Goal: Information Seeking & Learning: Learn about a topic

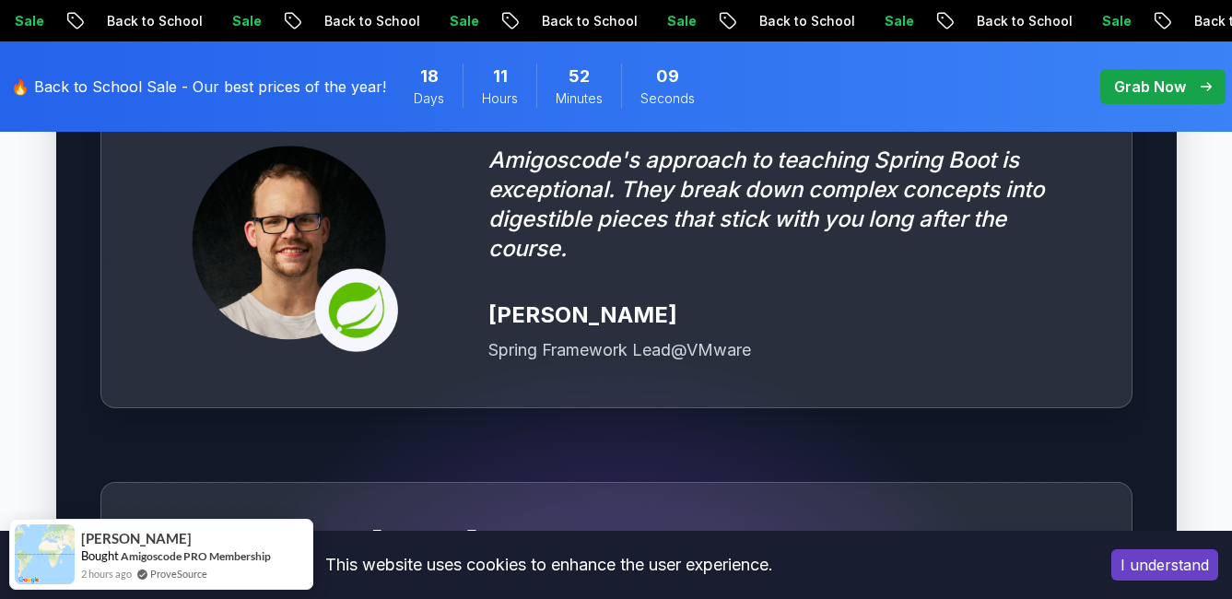
scroll to position [5160, 0]
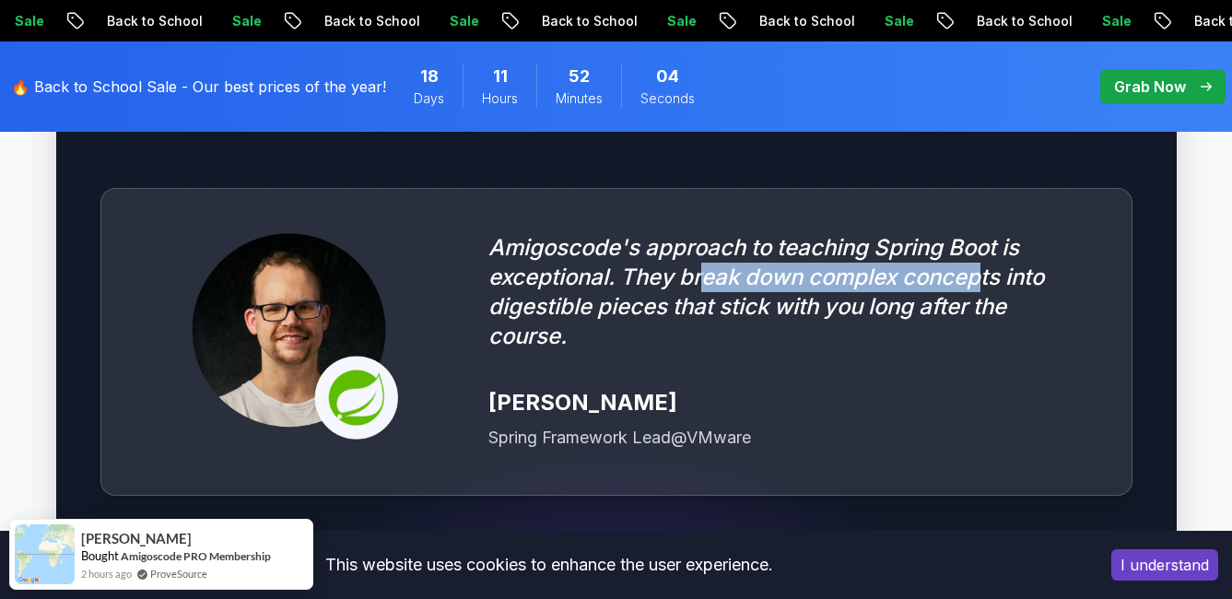
drag, startPoint x: 704, startPoint y: 257, endPoint x: 985, endPoint y: 257, distance: 281.0
click at [985, 257] on p "Amigoscode's approach to teaching Spring Boot is exceptional. They break down c…" at bounding box center [787, 292] width 598 height 118
drag, startPoint x: 985, startPoint y: 257, endPoint x: 923, endPoint y: 257, distance: 61.7
click at [923, 257] on p "Amigoscode's approach to teaching Spring Boot is exceptional. They break down c…" at bounding box center [787, 292] width 598 height 118
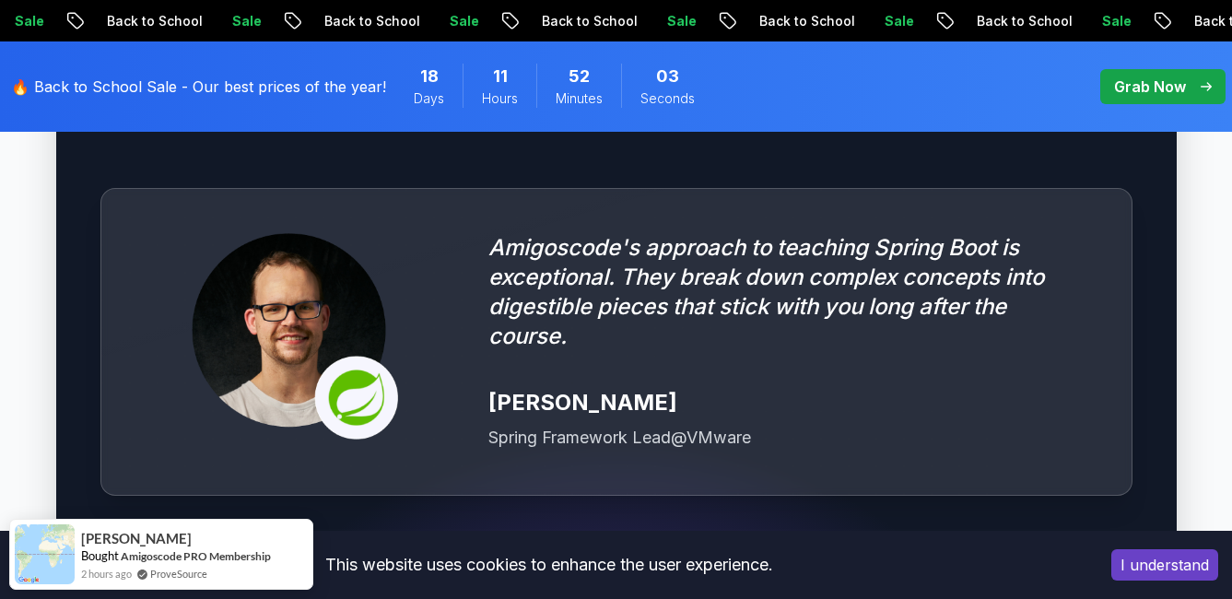
click at [1152, 99] on span "pre-order" at bounding box center [1162, 86] width 125 height 35
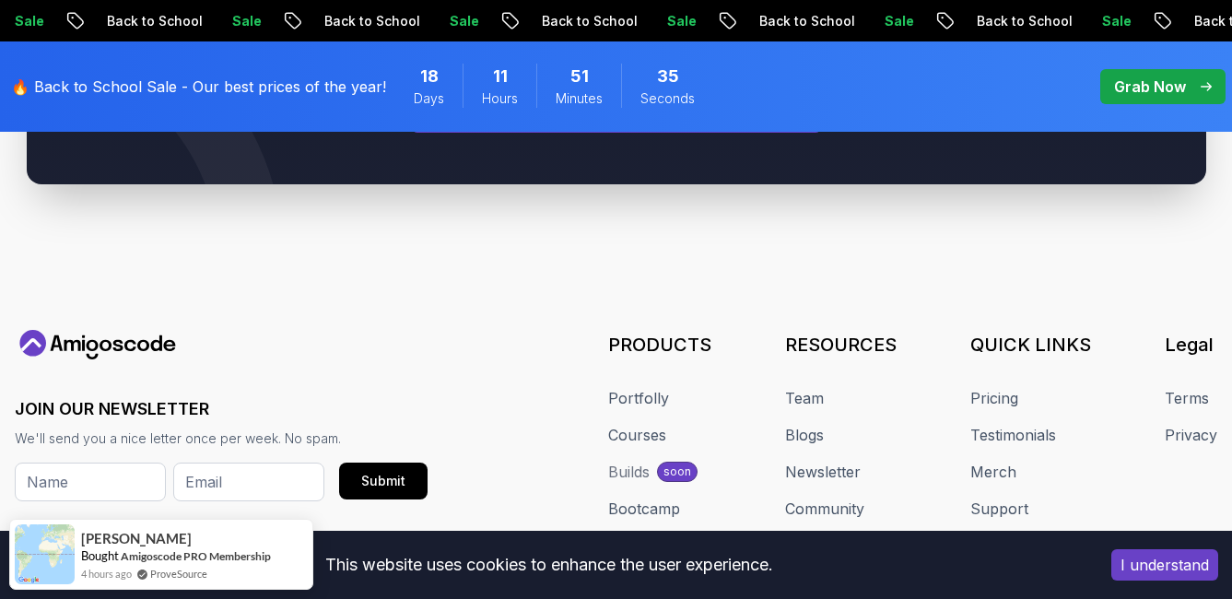
scroll to position [8818, 0]
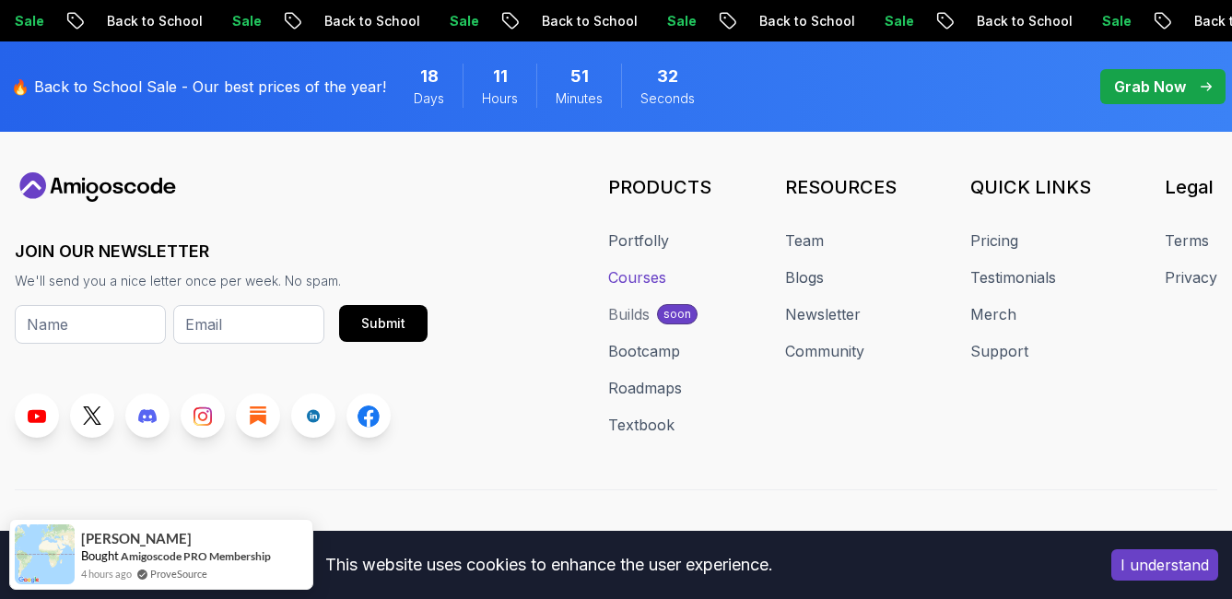
click at [647, 266] on link "Courses" at bounding box center [637, 277] width 58 height 22
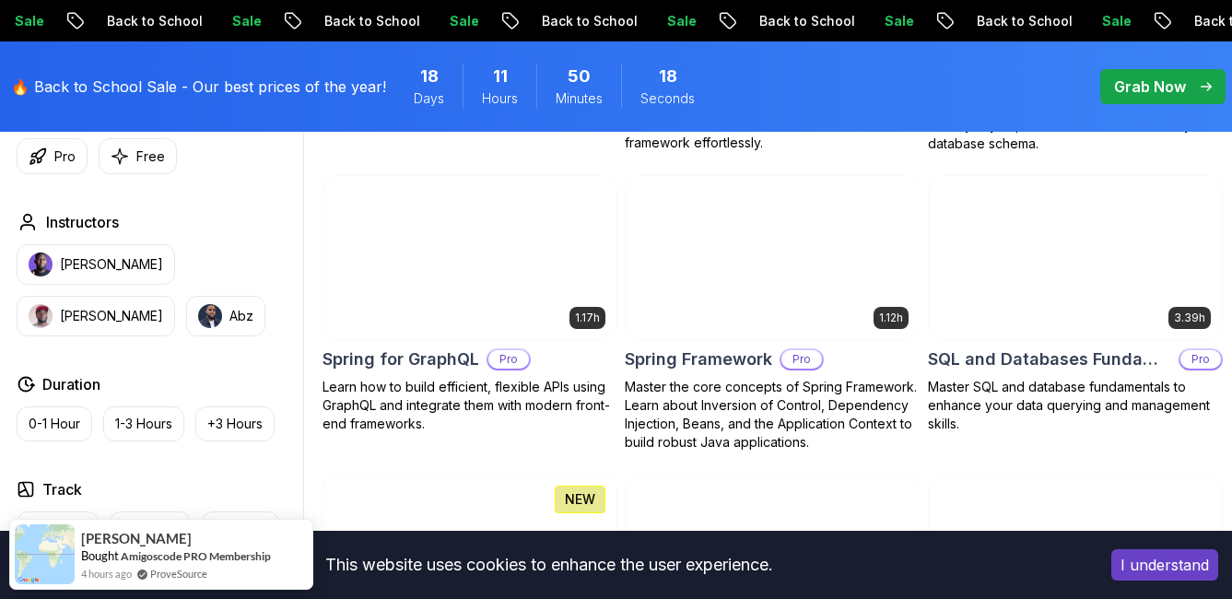
scroll to position [4883, 0]
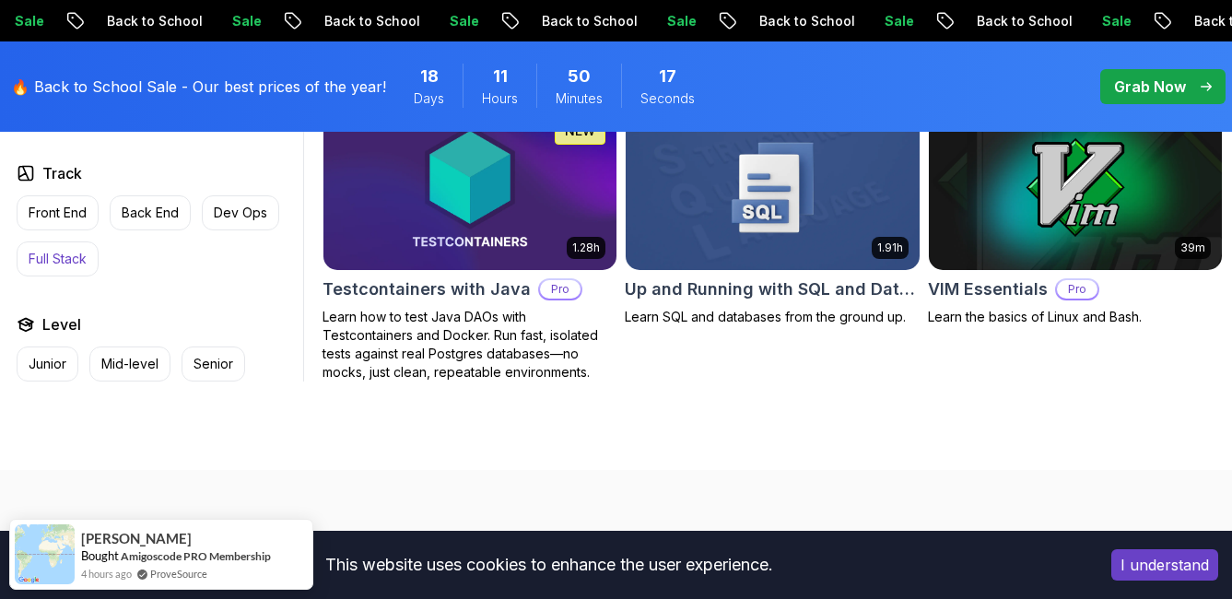
click at [67, 272] on button "Full Stack" at bounding box center [58, 258] width 82 height 35
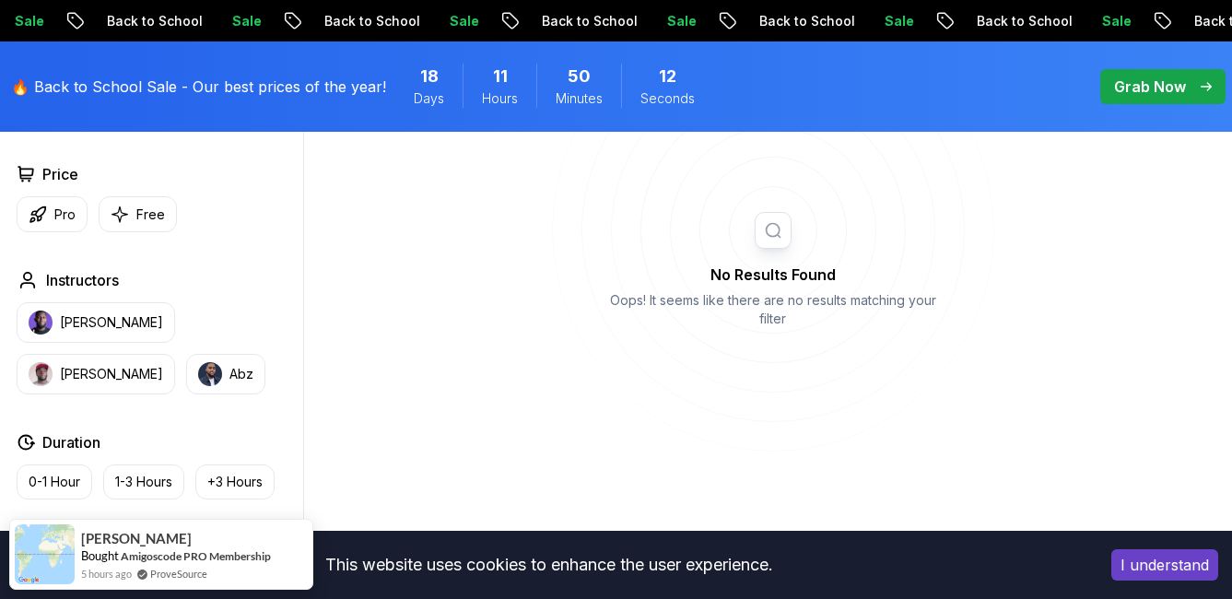
scroll to position [328, 0]
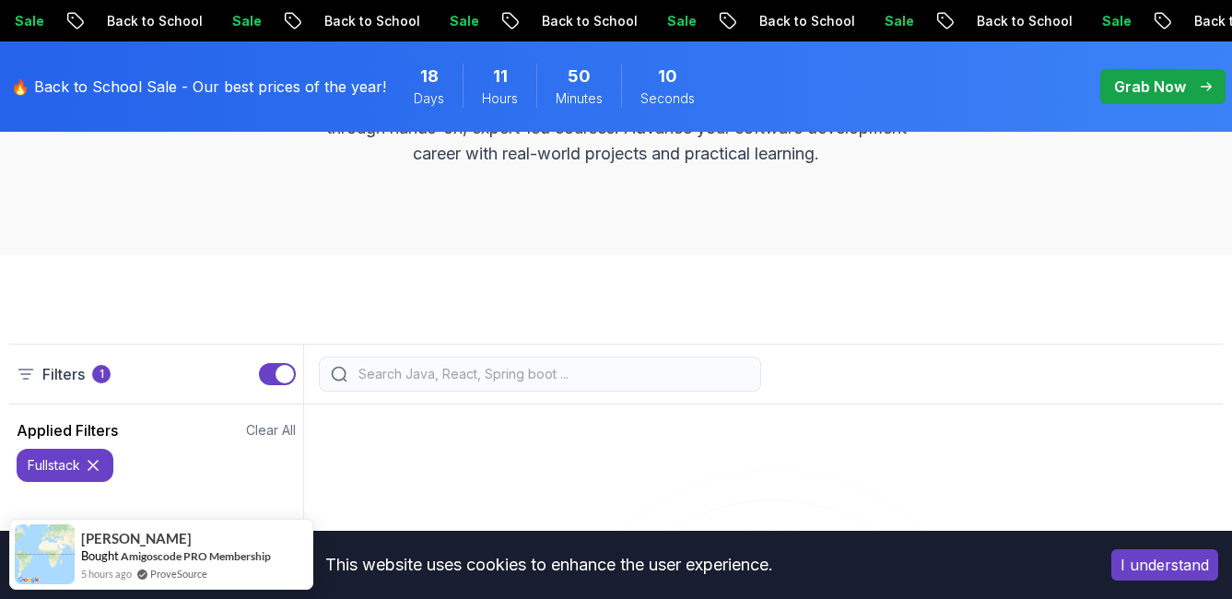
click at [95, 463] on icon at bounding box center [93, 465] width 18 height 18
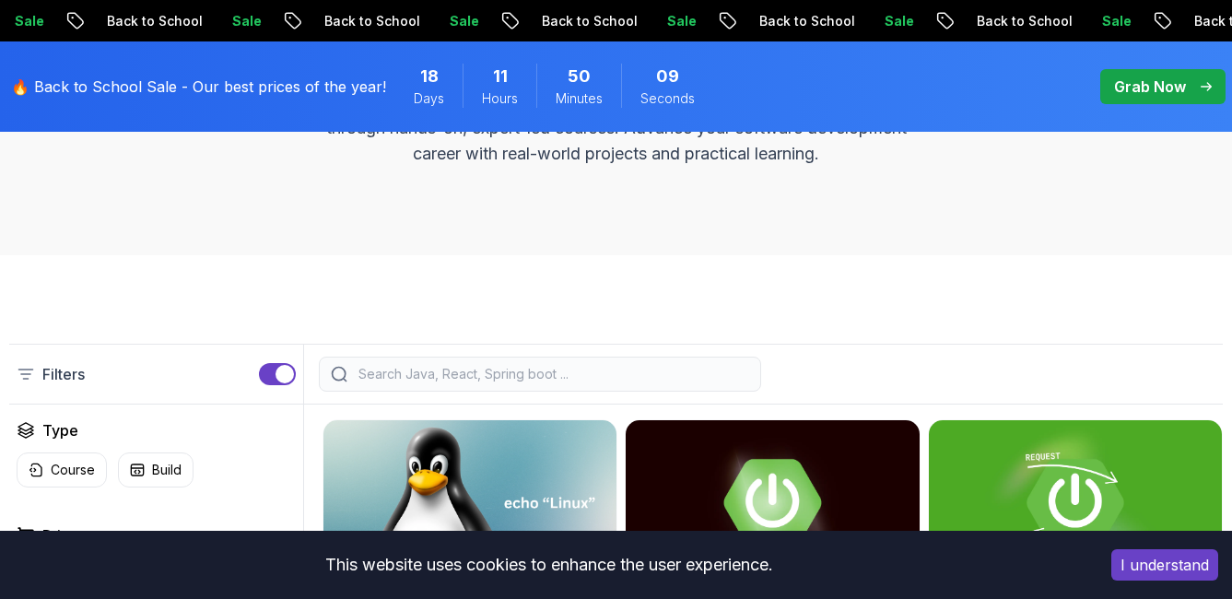
click at [1151, 87] on p "Grab Now" at bounding box center [1150, 87] width 72 height 22
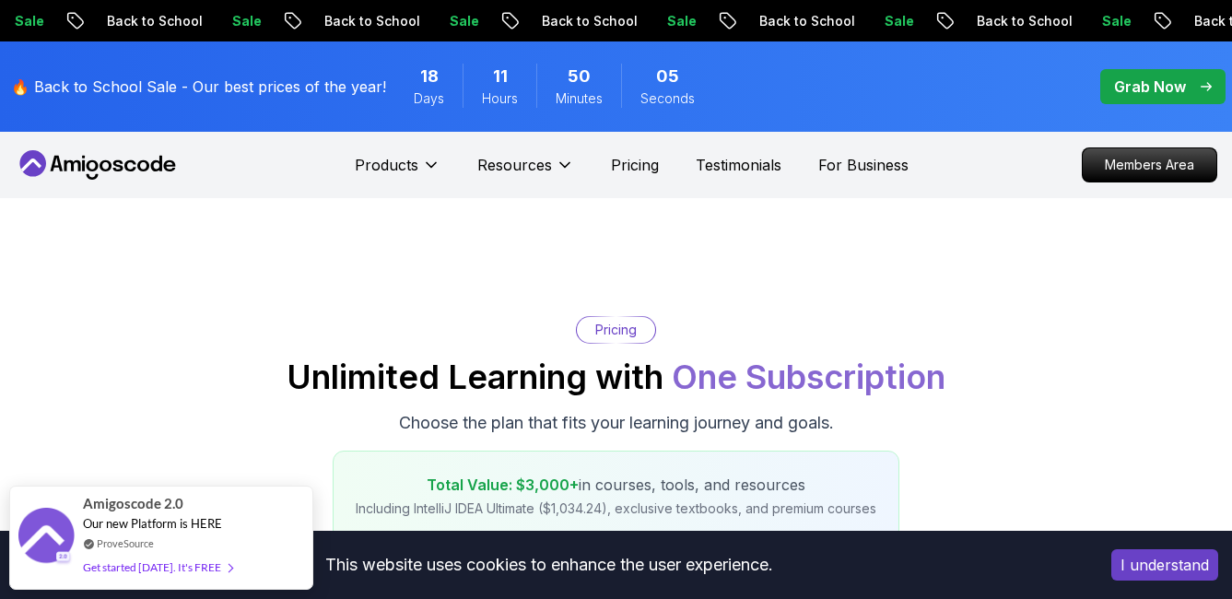
scroll to position [369, 0]
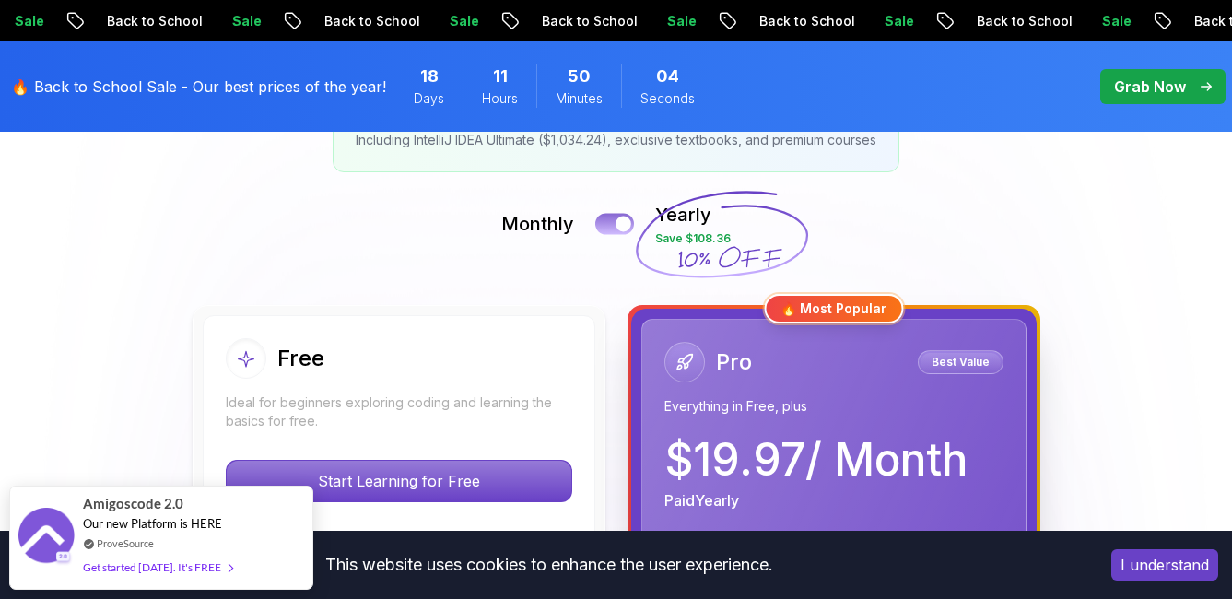
click at [610, 219] on button at bounding box center [614, 223] width 39 height 21
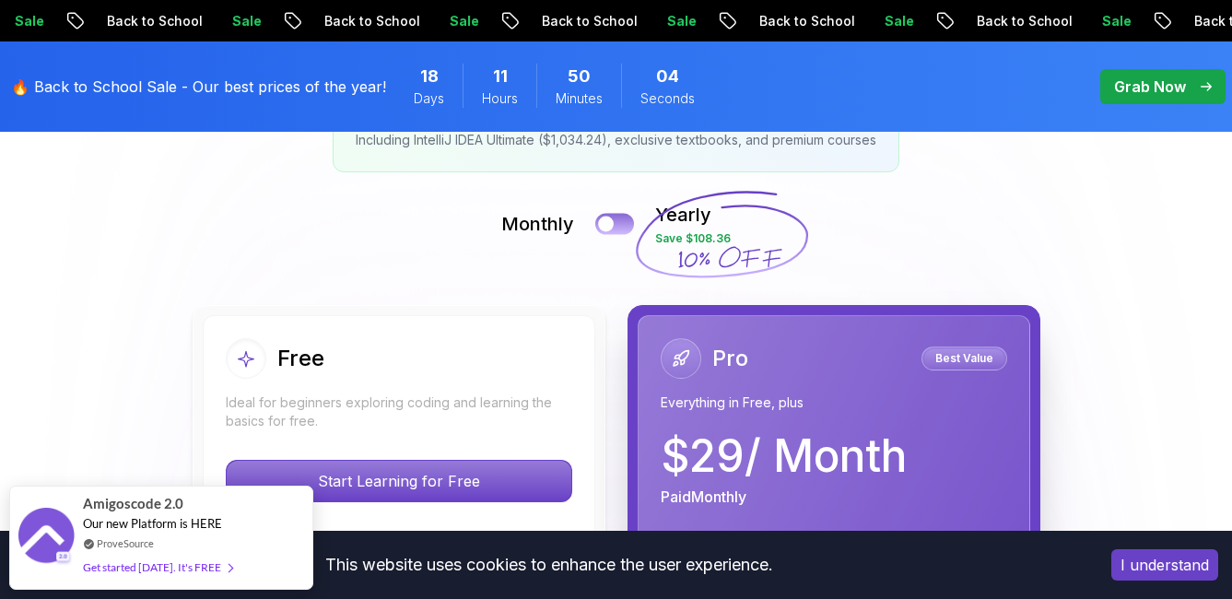
click at [610, 219] on div at bounding box center [606, 225] width 16 height 16
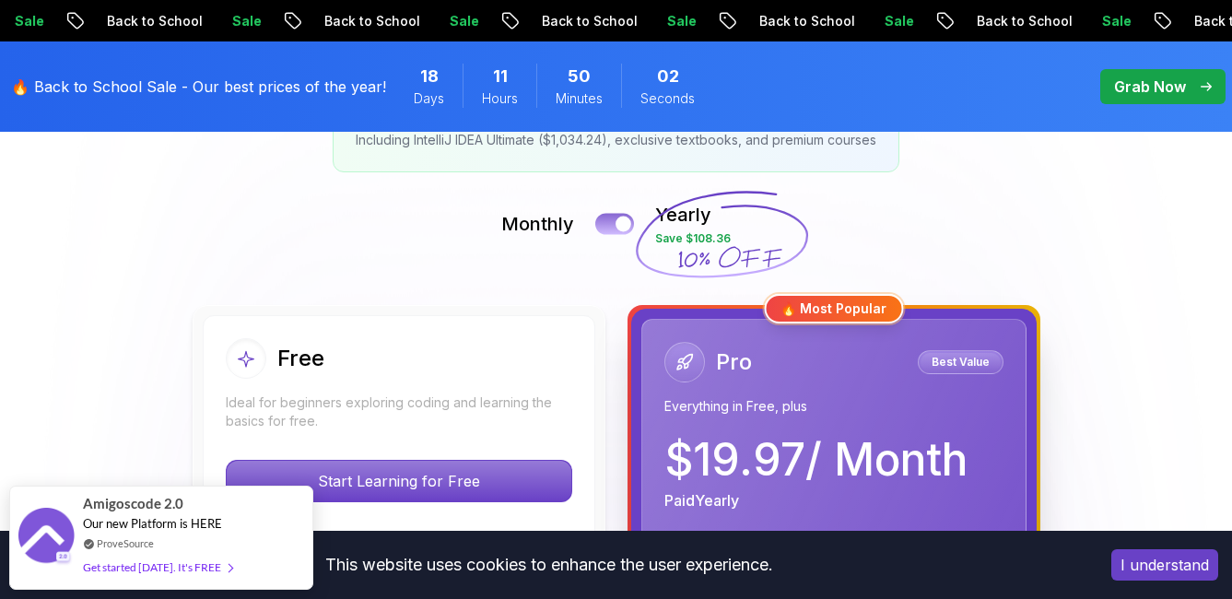
click at [610, 219] on button at bounding box center [614, 223] width 39 height 21
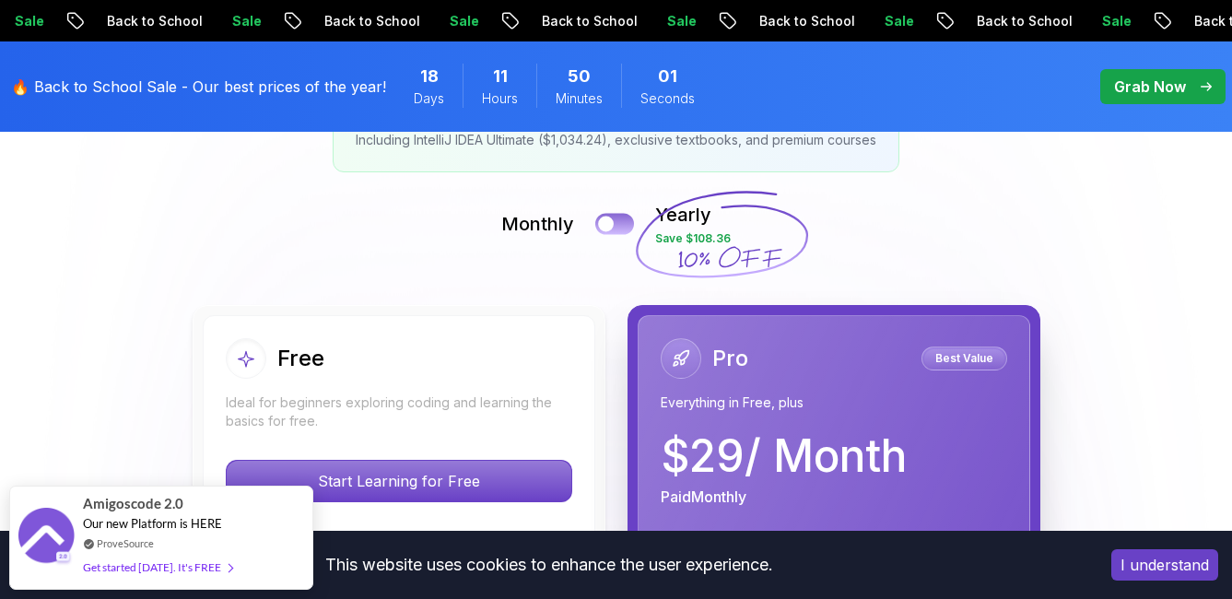
click at [610, 219] on div at bounding box center [606, 225] width 16 height 16
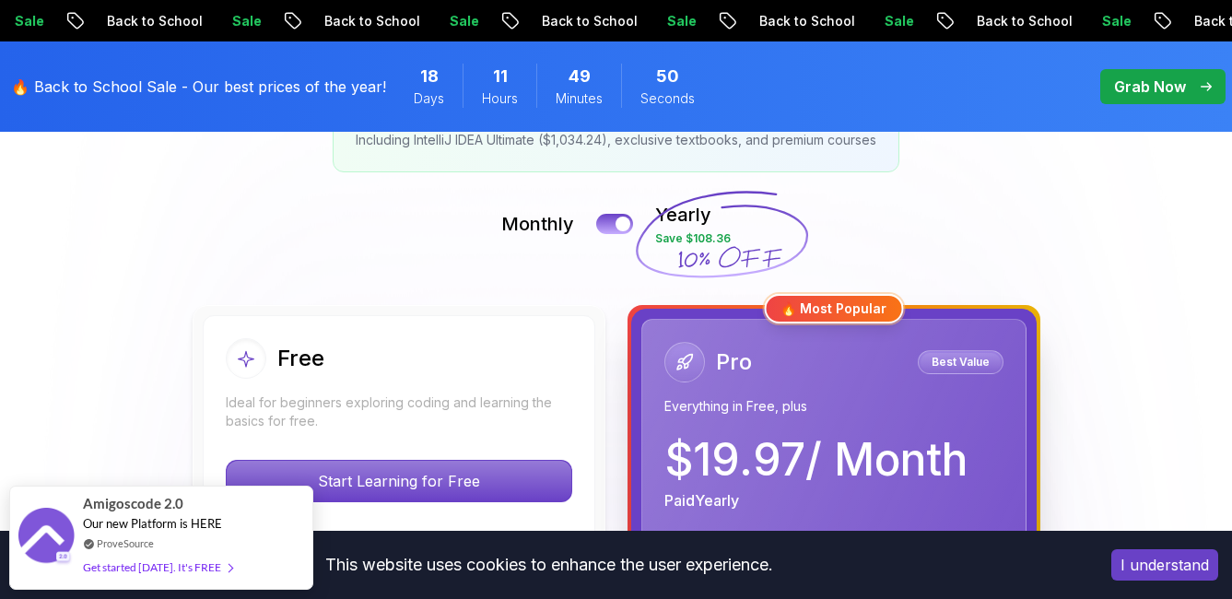
click at [631, 234] on div "Monthly Yearly Save $108.36" at bounding box center [615, 224] width 1213 height 44
click at [618, 228] on div at bounding box center [623, 225] width 16 height 16
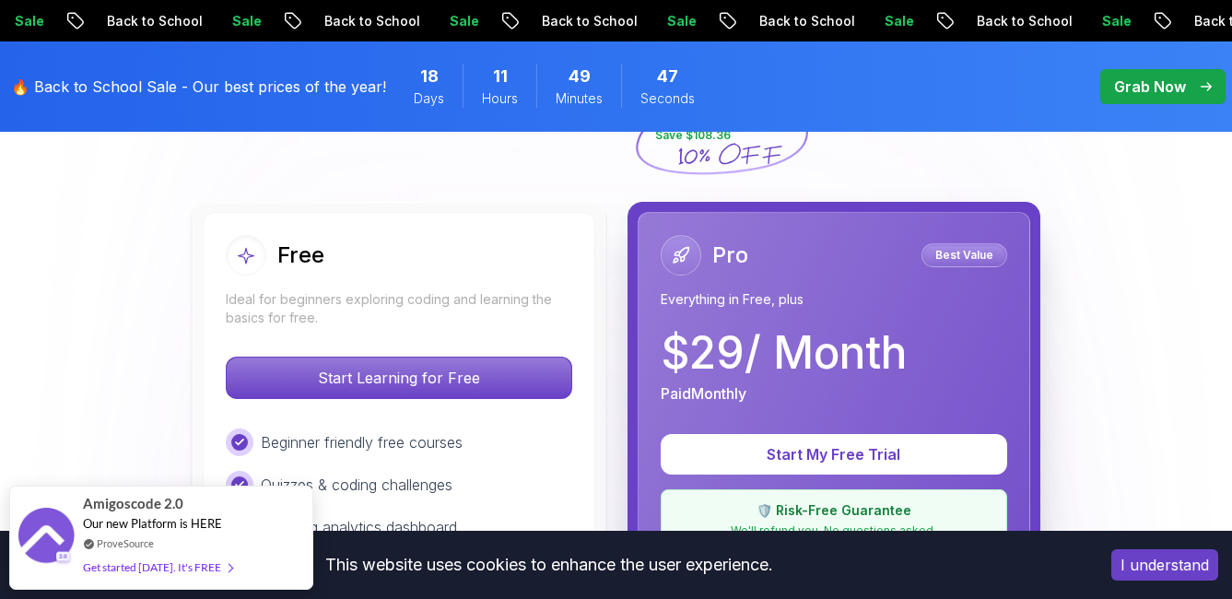
scroll to position [553, 0]
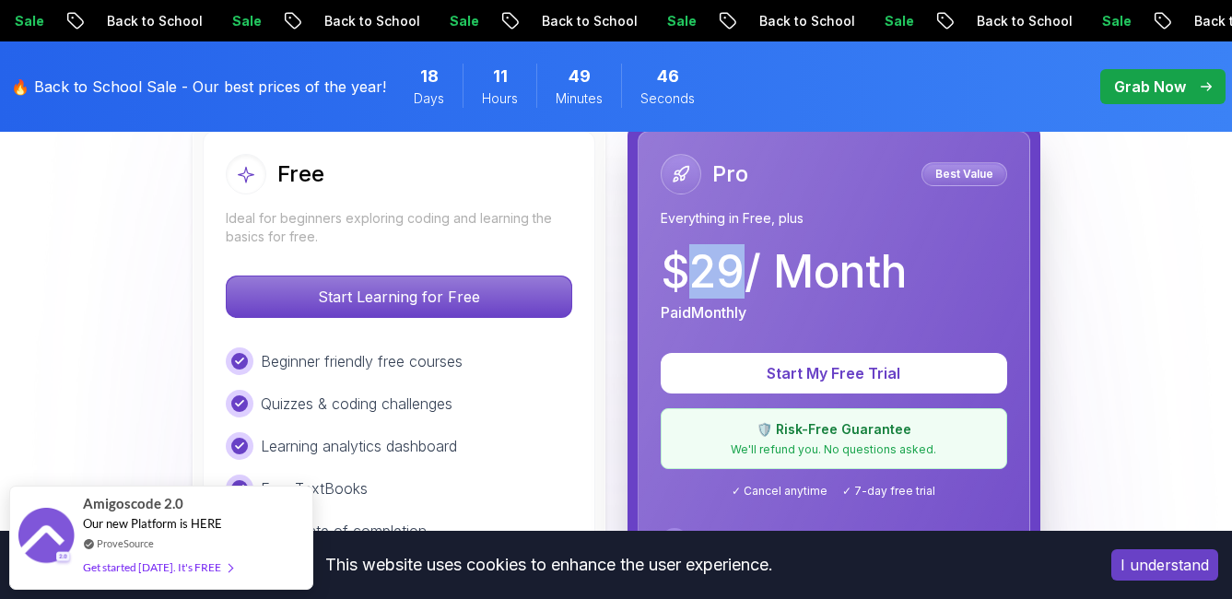
drag, startPoint x: 700, startPoint y: 259, endPoint x: 738, endPoint y: 261, distance: 37.8
click at [738, 261] on p "$ 29 / Month" at bounding box center [784, 272] width 246 height 44
drag, startPoint x: 738, startPoint y: 261, endPoint x: 725, endPoint y: 274, distance: 18.2
click at [725, 274] on p "$ 29 / Month" at bounding box center [784, 272] width 246 height 44
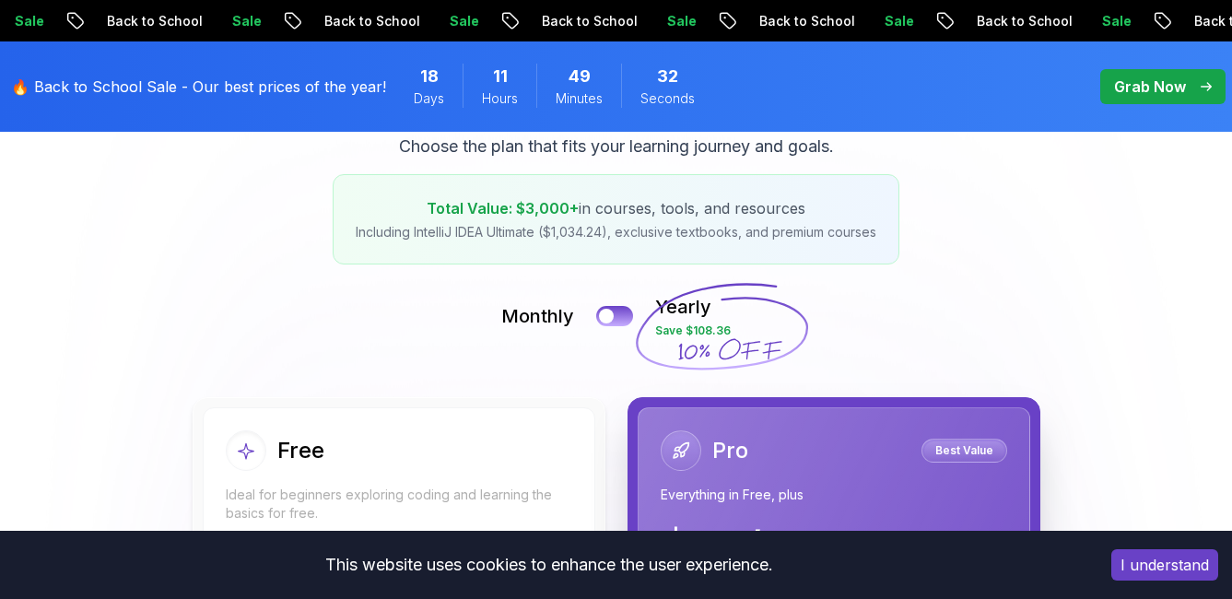
scroll to position [0, 0]
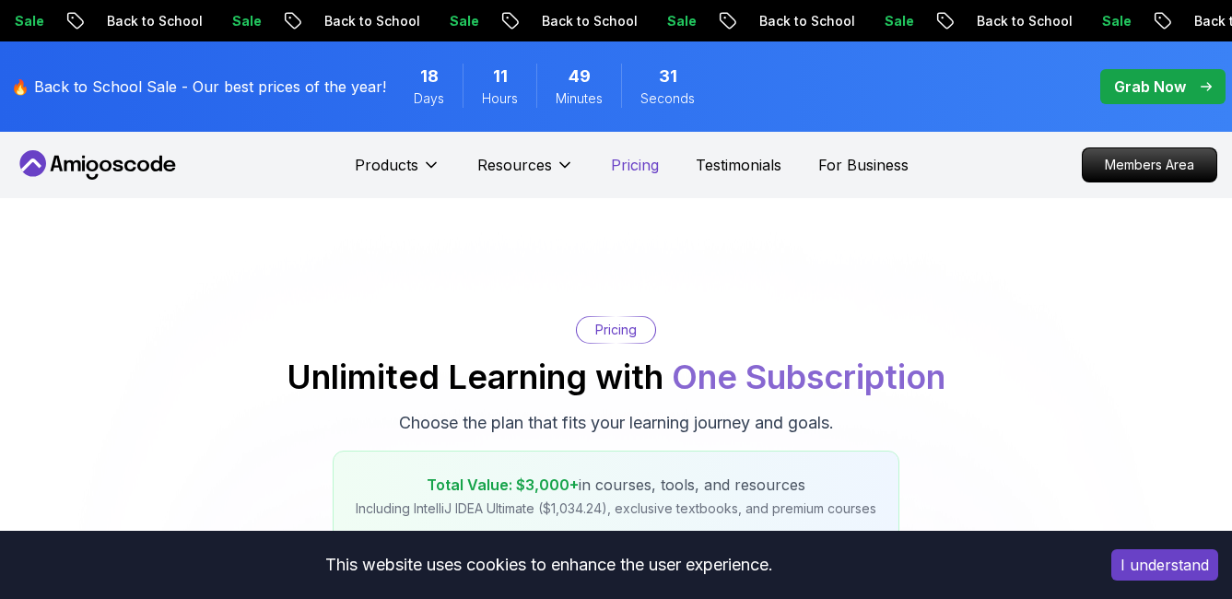
click at [626, 158] on p "Pricing" at bounding box center [635, 165] width 48 height 22
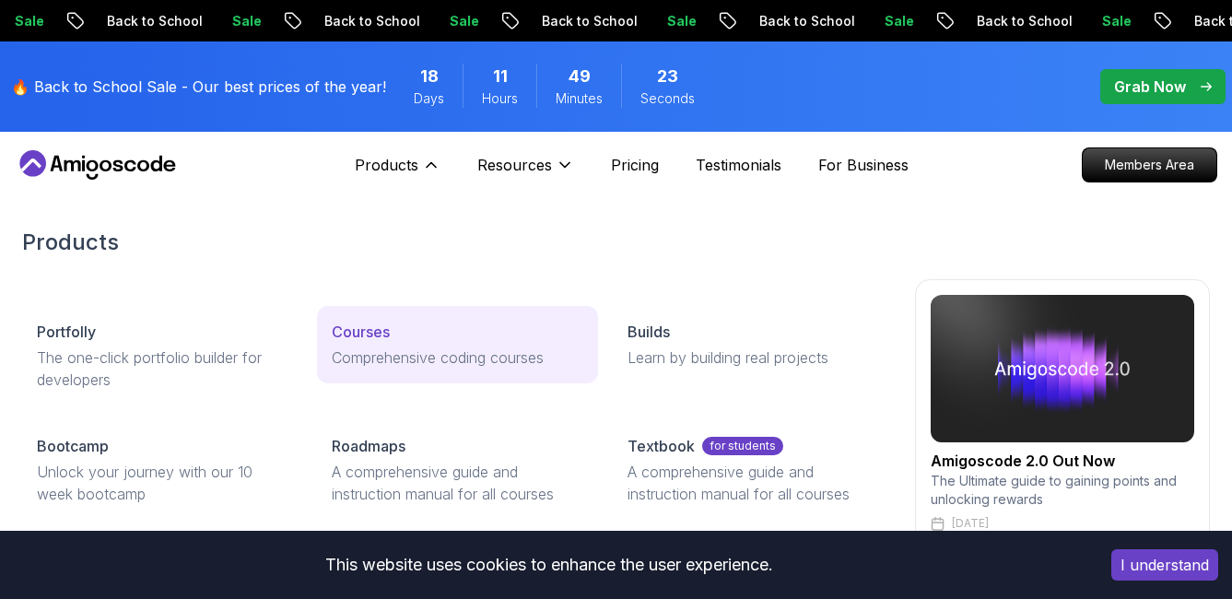
scroll to position [92, 0]
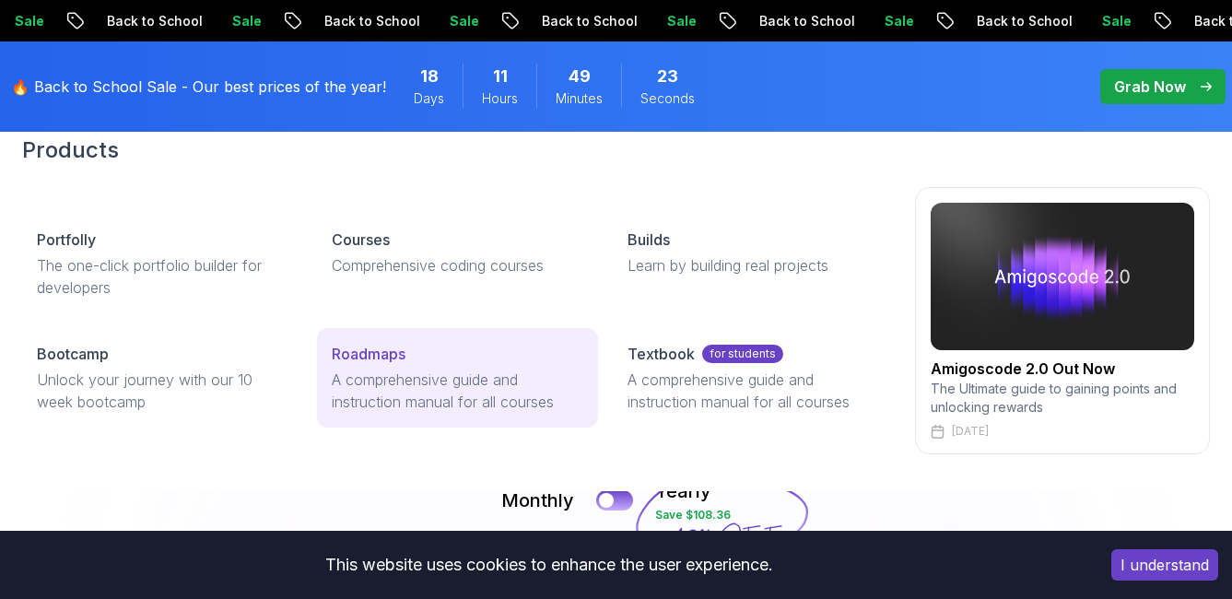
click at [396, 363] on p "Roadmaps" at bounding box center [369, 354] width 74 height 22
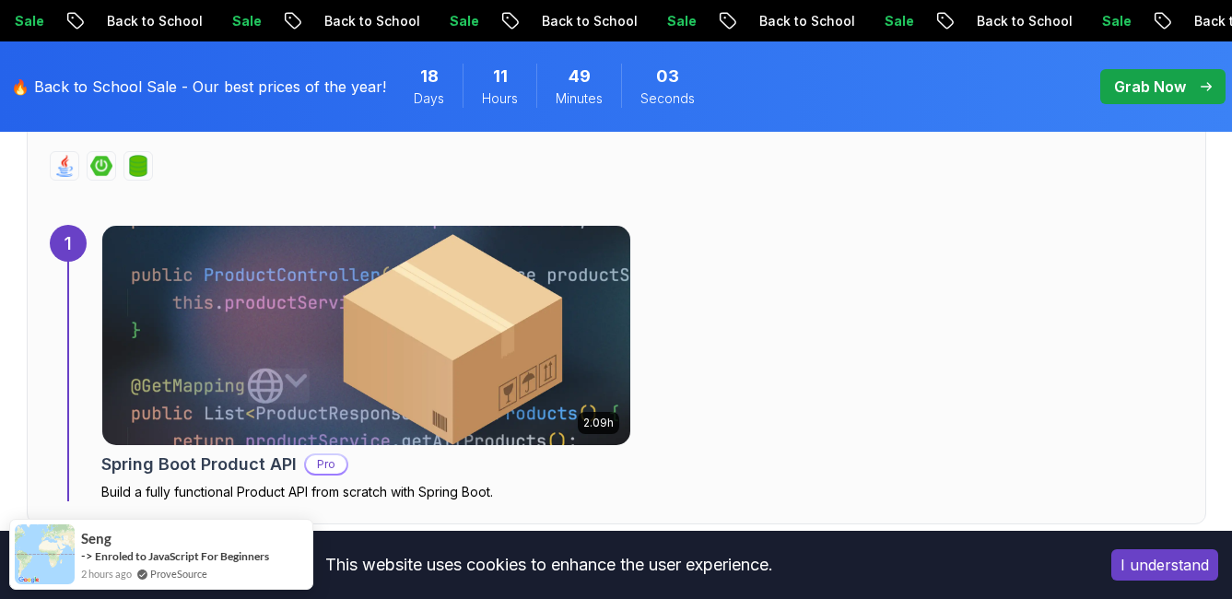
scroll to position [1290, 0]
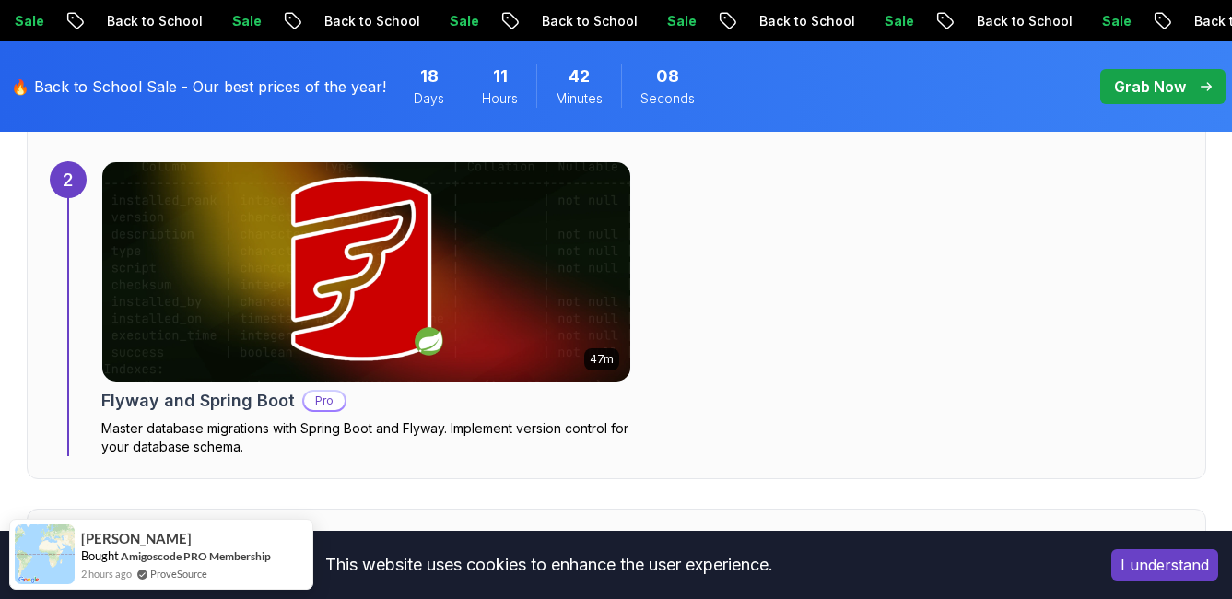
scroll to position [2027, 0]
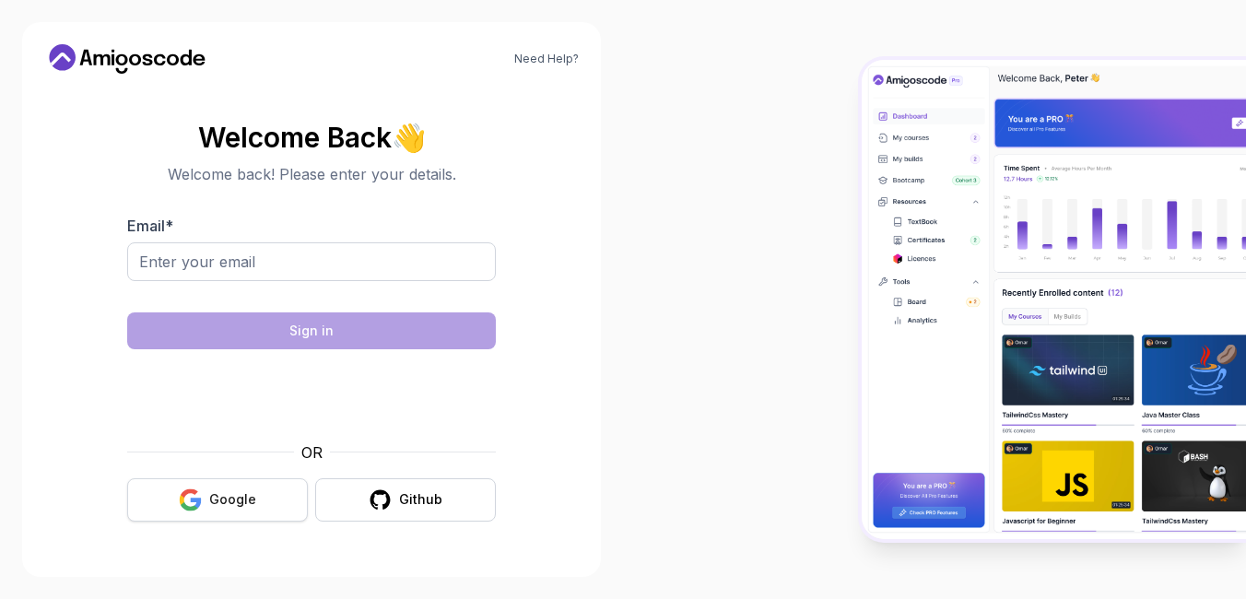
click at [286, 496] on button "Google" at bounding box center [217, 499] width 181 height 43
